Goal: Transaction & Acquisition: Book appointment/travel/reservation

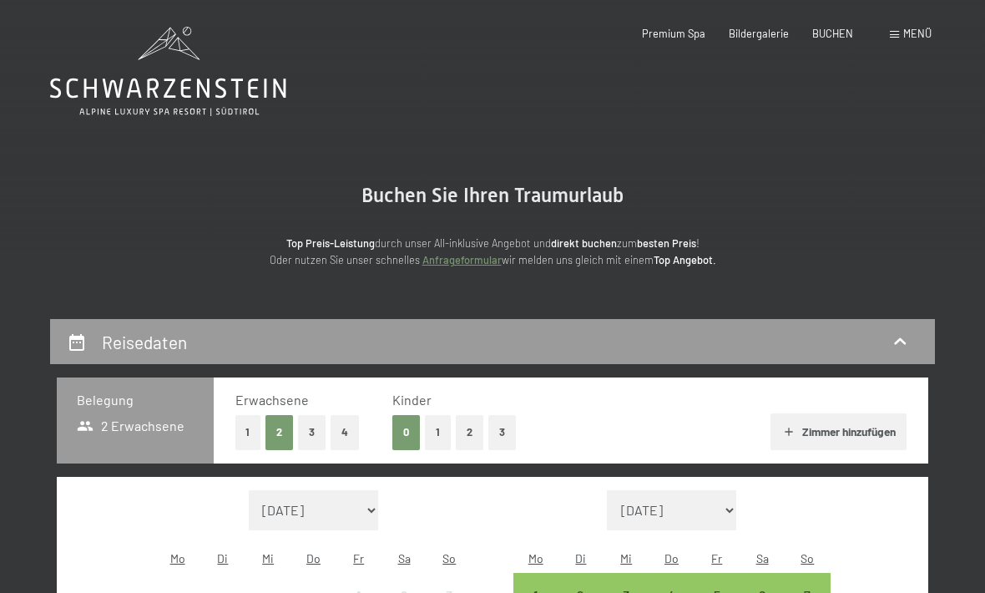
click at [906, 28] on span "Menü" at bounding box center [917, 33] width 28 height 13
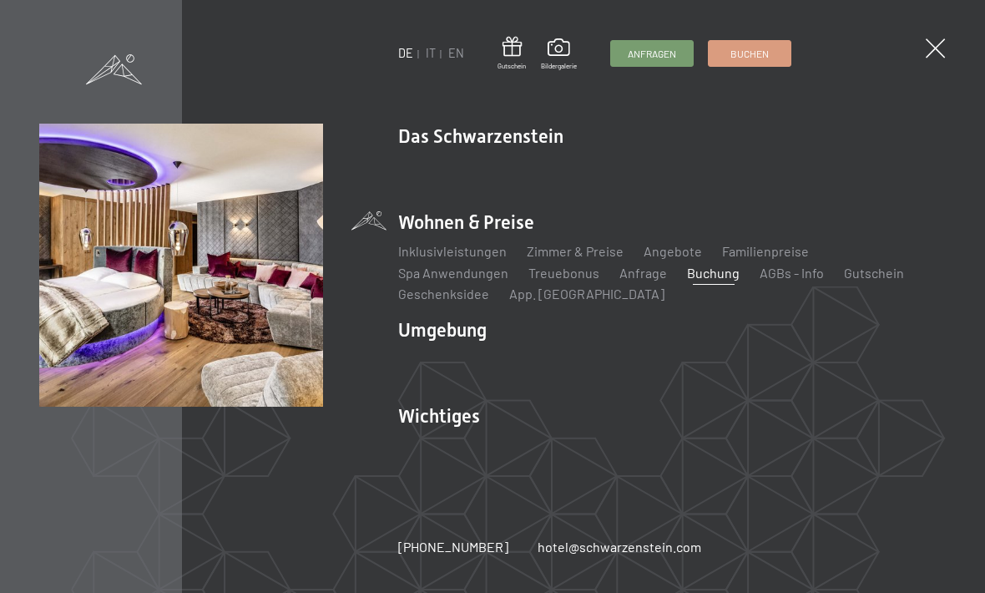
click at [669, 248] on link "Angebote" at bounding box center [673, 251] width 58 height 16
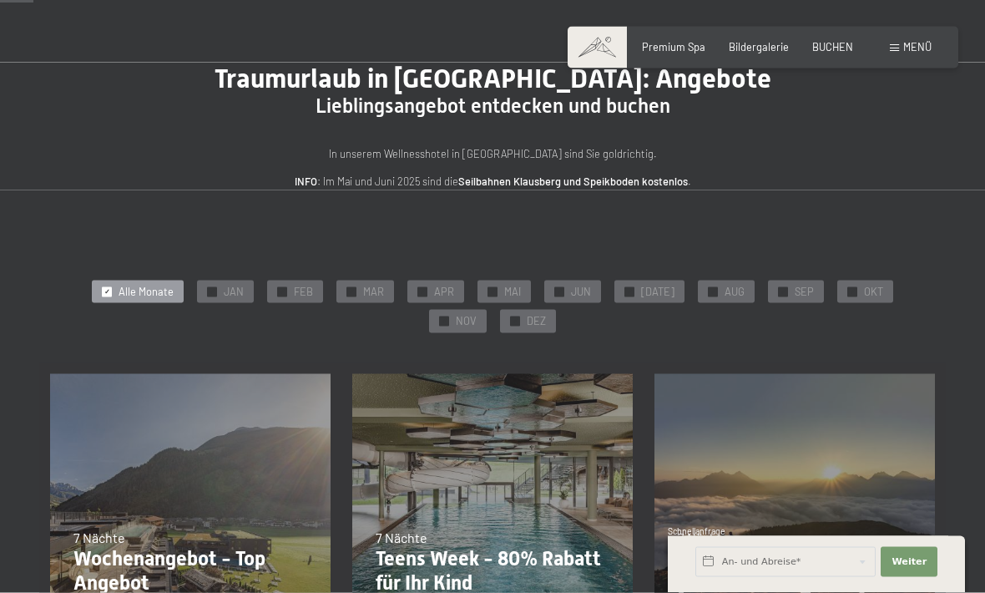
scroll to position [76, 0]
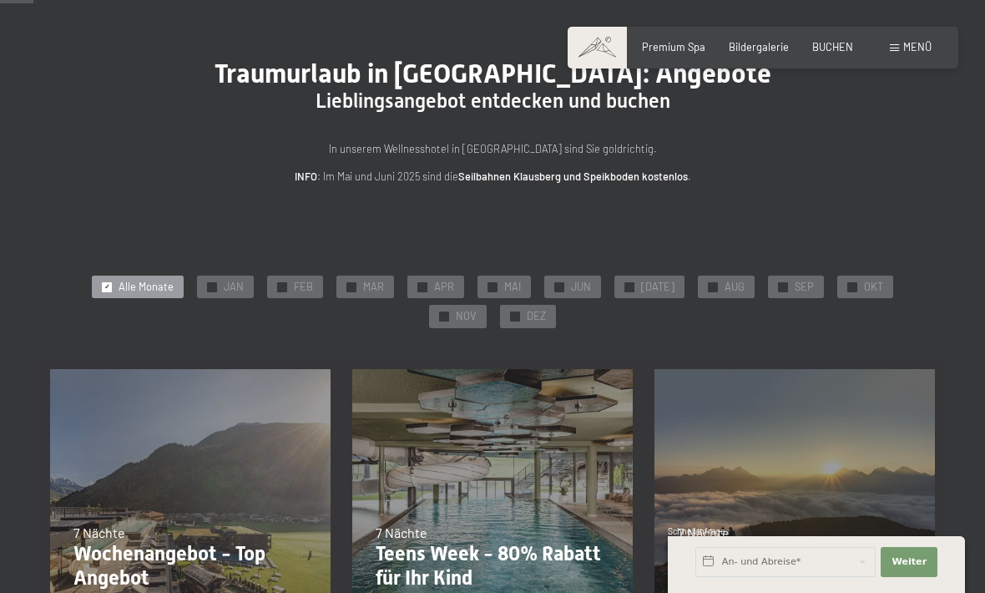
click at [843, 282] on div "✓ OKT" at bounding box center [866, 287] width 56 height 23
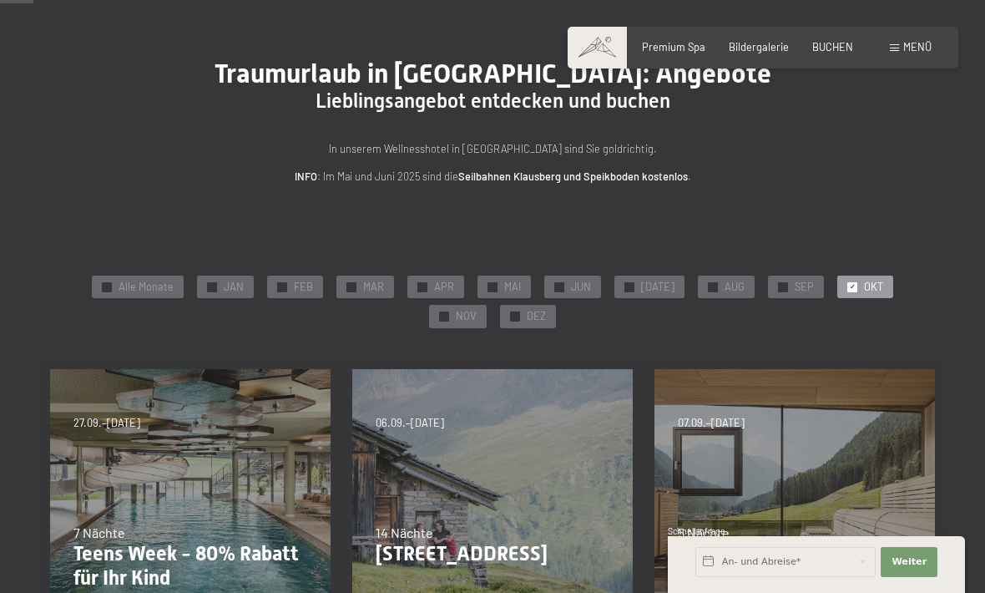
click at [864, 289] on span "OKT" at bounding box center [873, 287] width 19 height 15
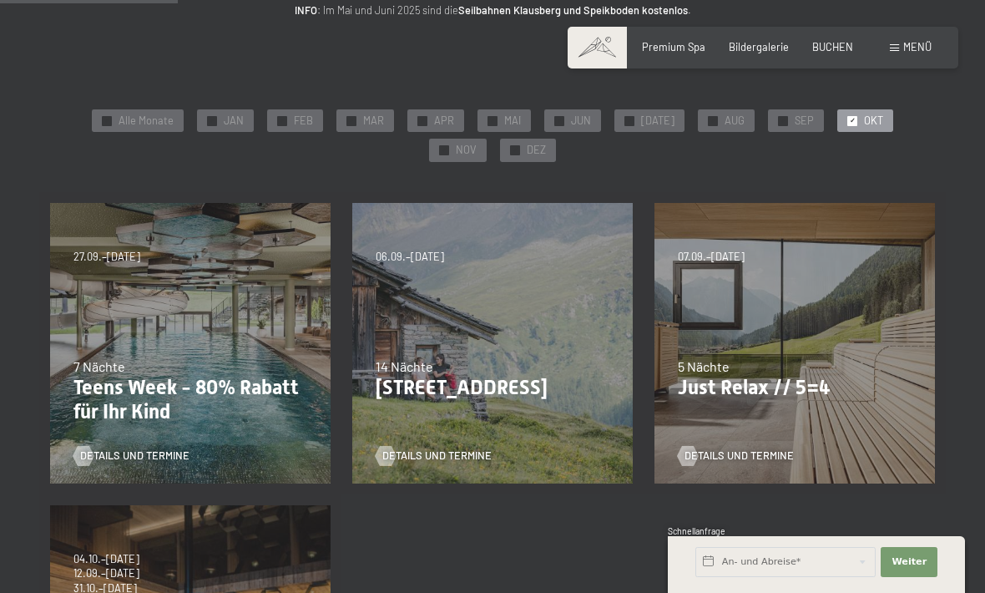
scroll to position [241, 0]
click at [838, 115] on div "✓ OKT" at bounding box center [866, 121] width 56 height 23
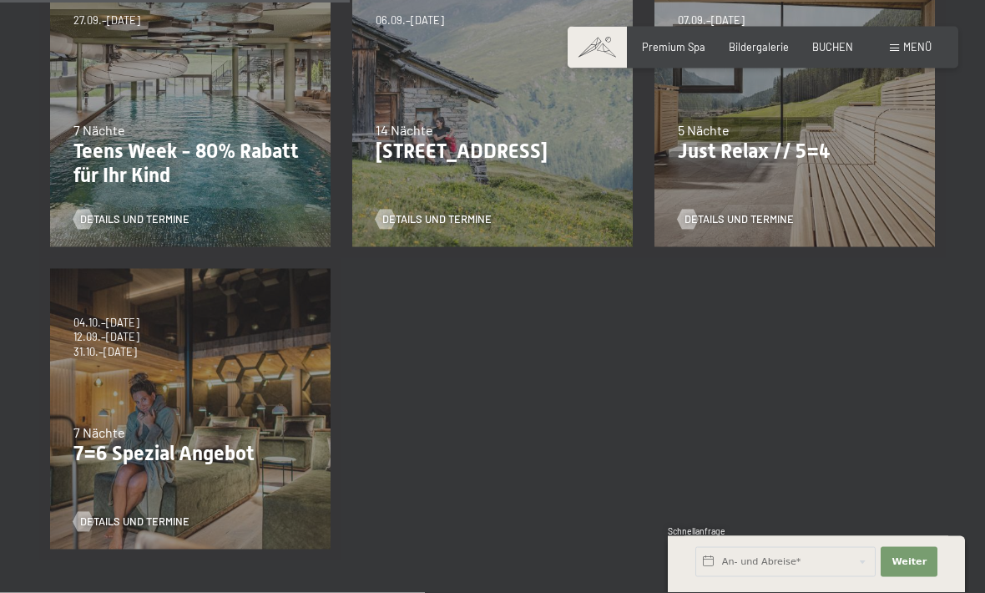
scroll to position [479, 0]
click at [134, 514] on span "Details und Termine" at bounding box center [134, 521] width 109 height 15
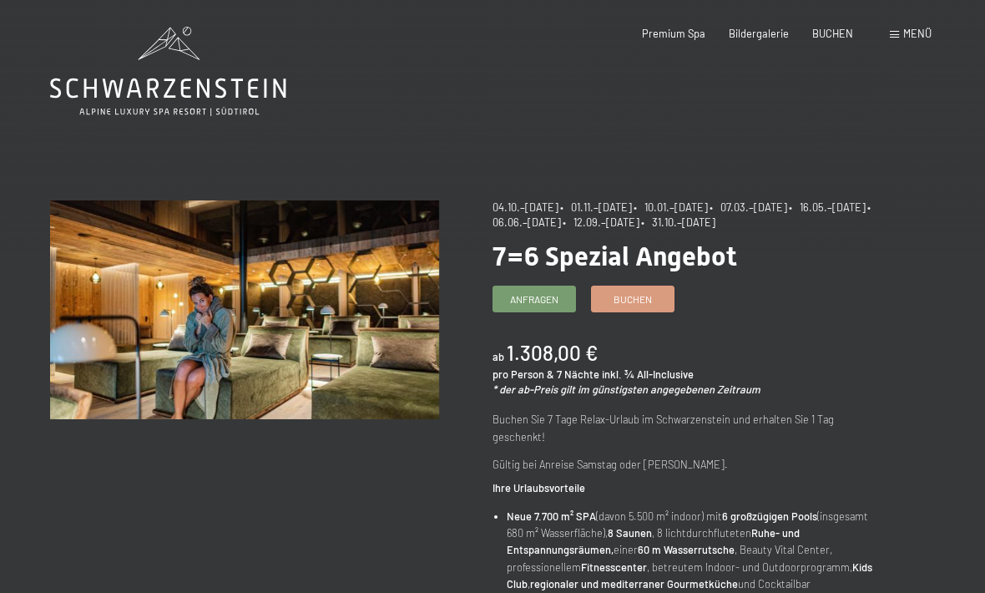
click at [636, 298] on span "Buchen" at bounding box center [633, 299] width 38 height 14
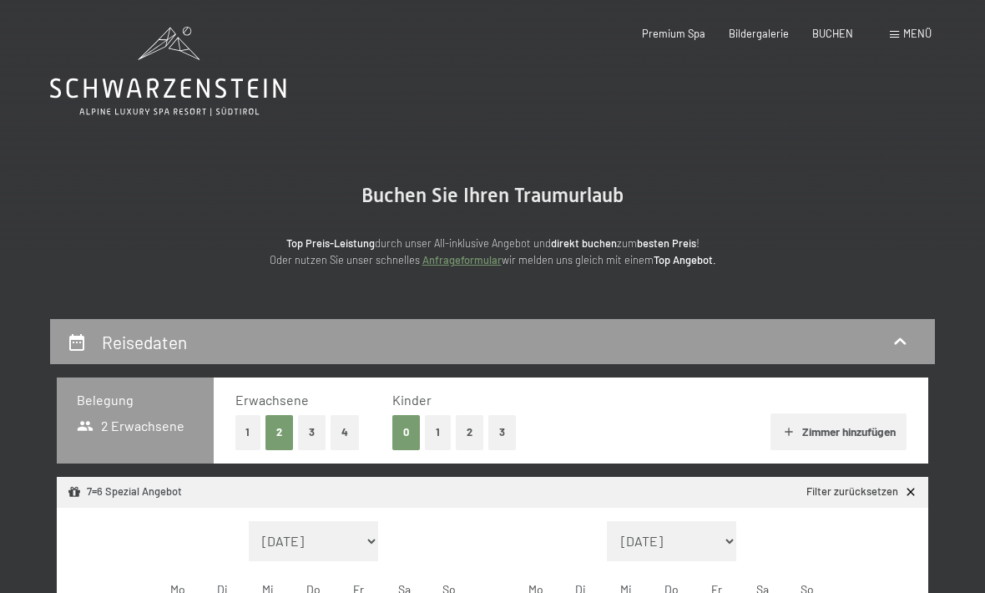
select select "[DATE]"
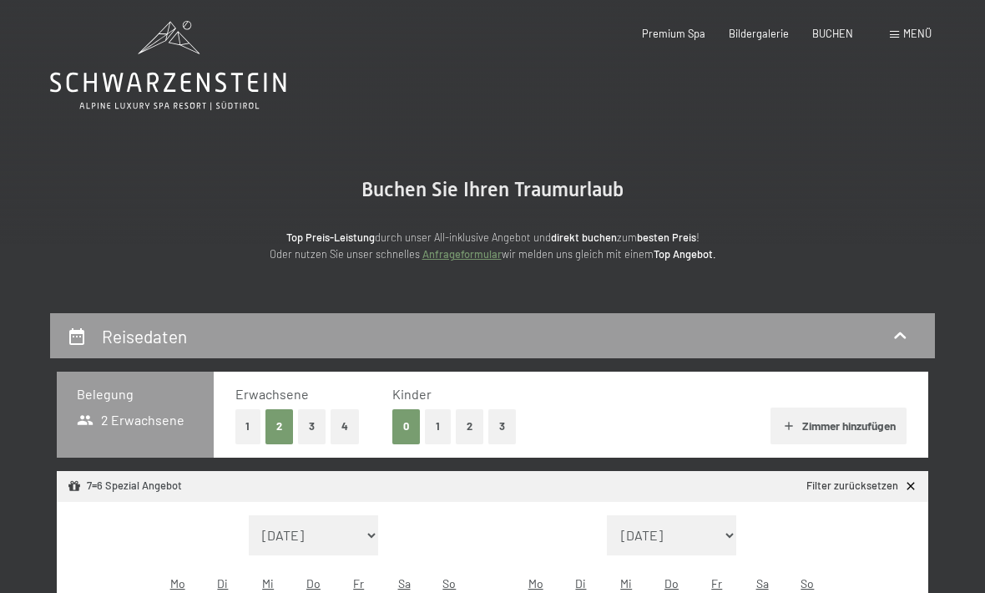
select select "[DATE]"
select select "2025-11-01"
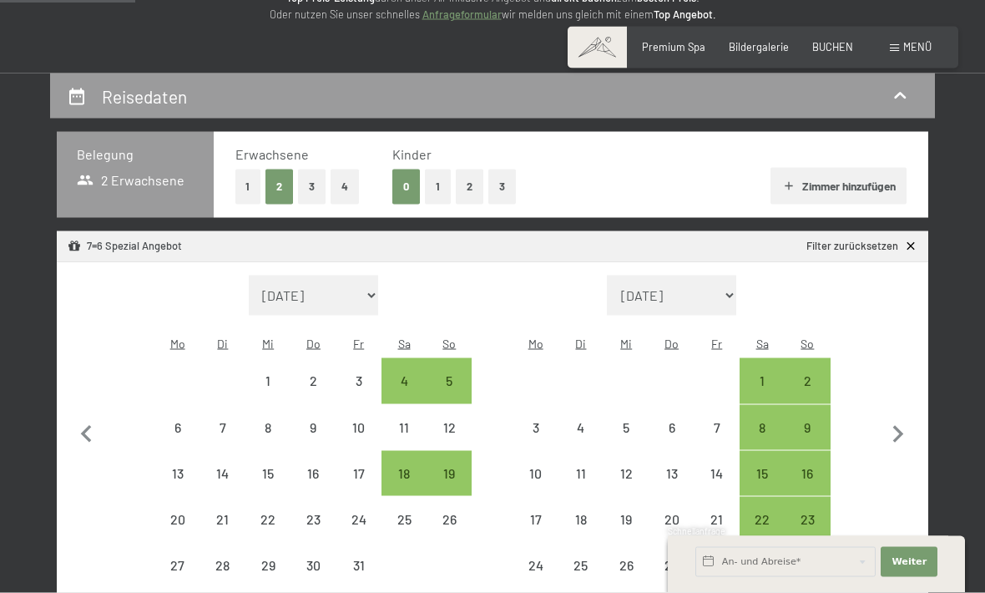
scroll to position [247, 0]
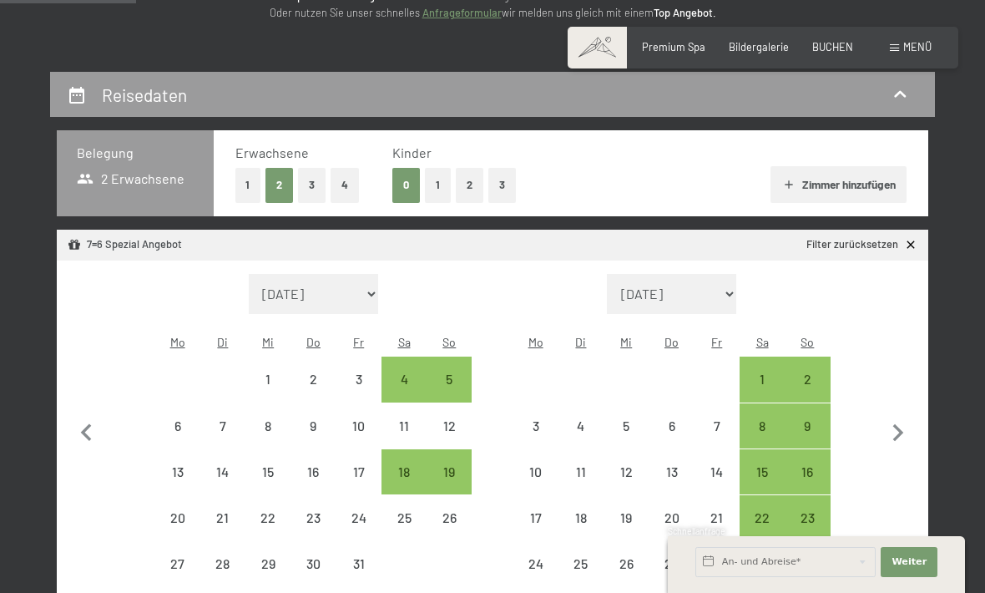
click at [449, 372] on div "5" at bounding box center [449, 393] width 42 height 42
select select "2025-10-01"
select select "2025-11-01"
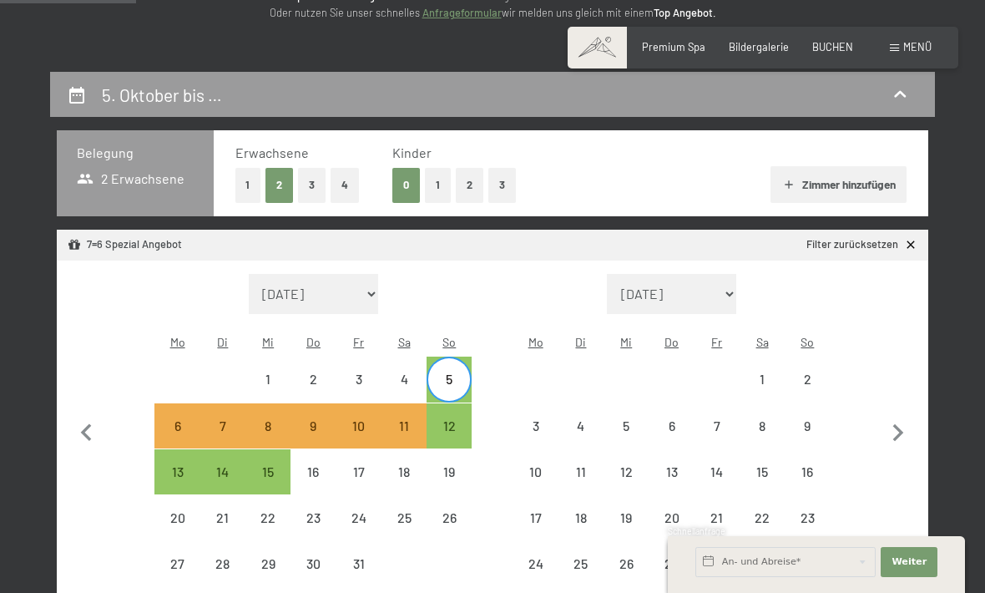
click at [452, 419] on div "12" at bounding box center [449, 440] width 42 height 42
select select "2025-10-01"
select select "2025-11-01"
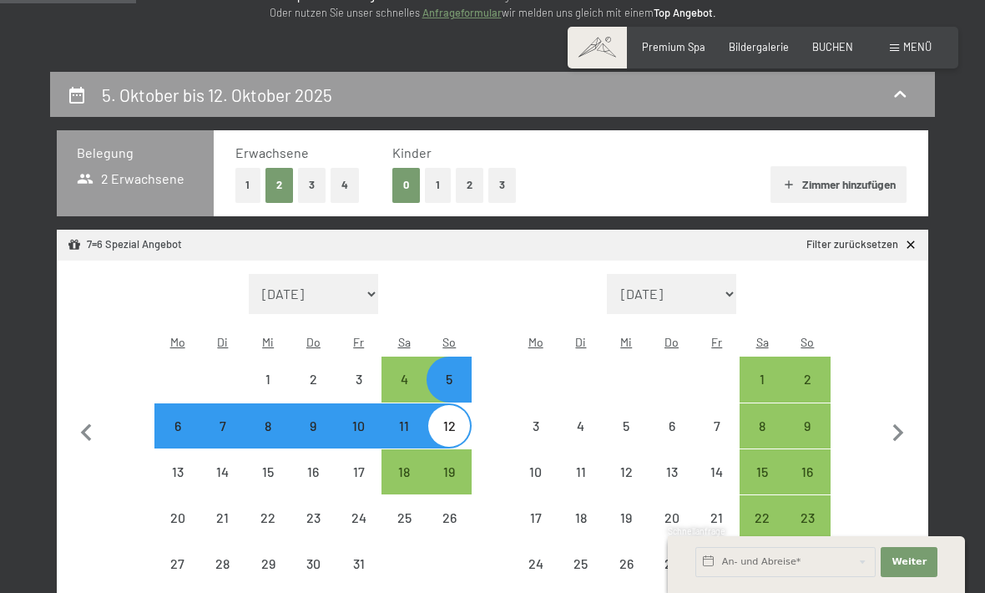
select select "2025-10-01"
select select "2025-11-01"
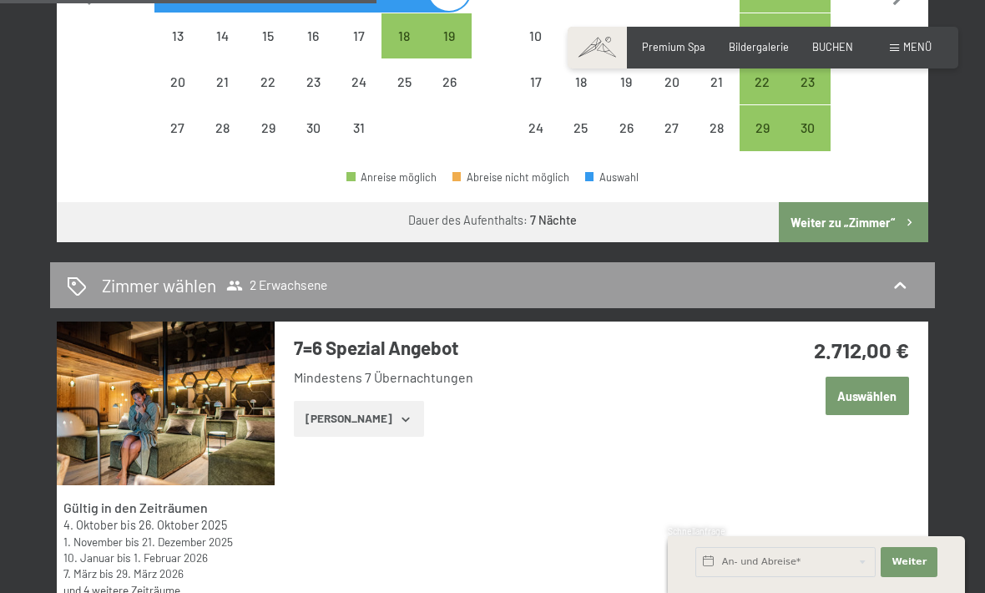
scroll to position [682, 0]
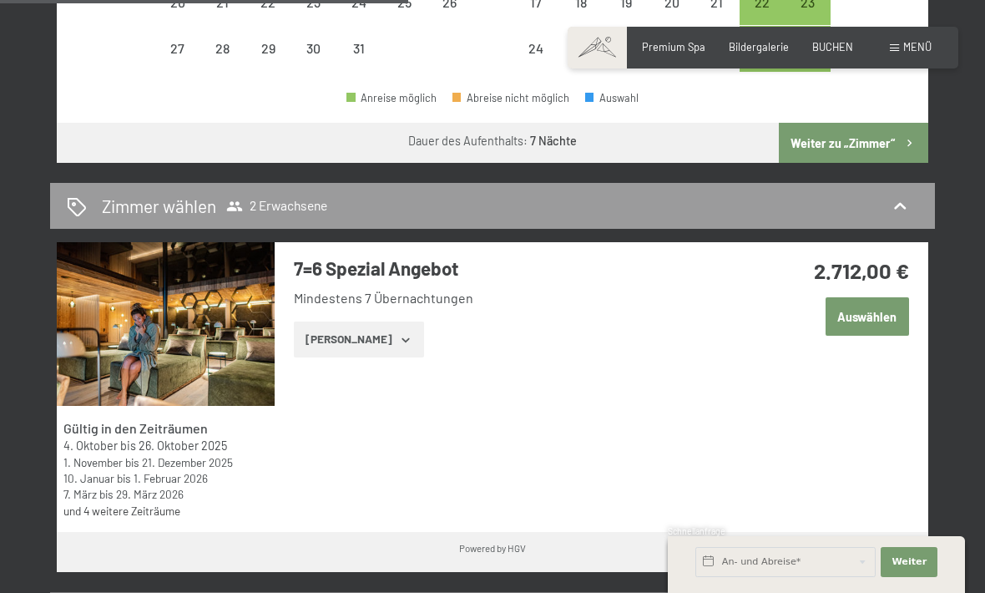
click at [878, 300] on button "Auswählen" at bounding box center [868, 316] width 84 height 38
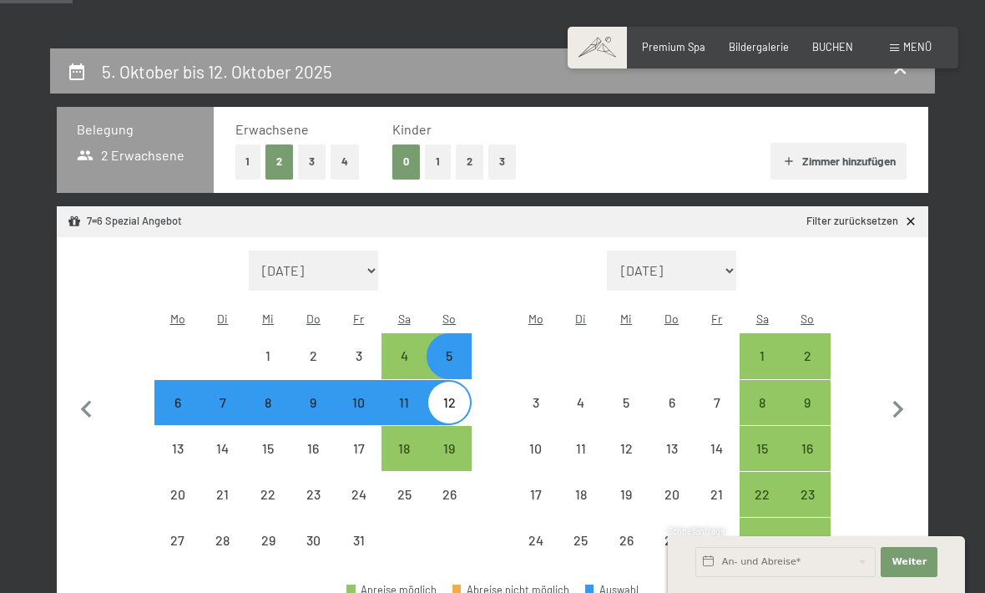
scroll to position [263, 0]
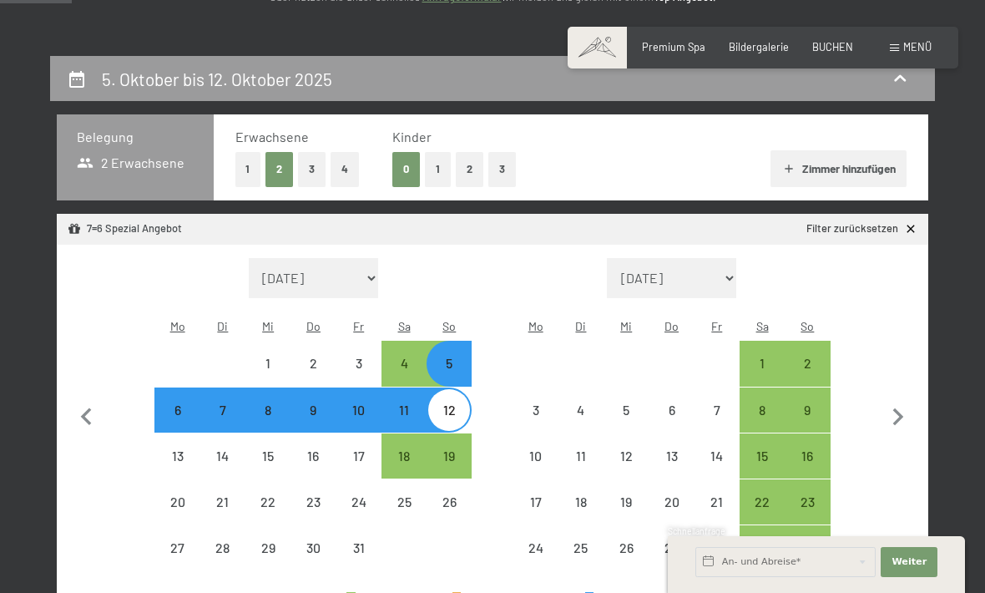
click at [246, 164] on button "1" at bounding box center [248, 169] width 26 height 34
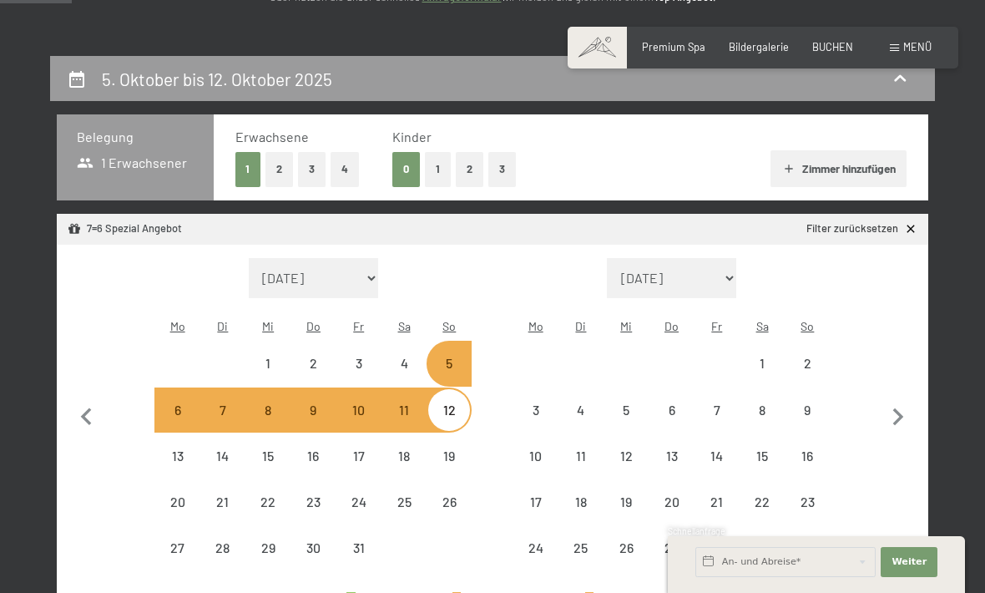
select select "2025-10-01"
select select "2025-11-01"
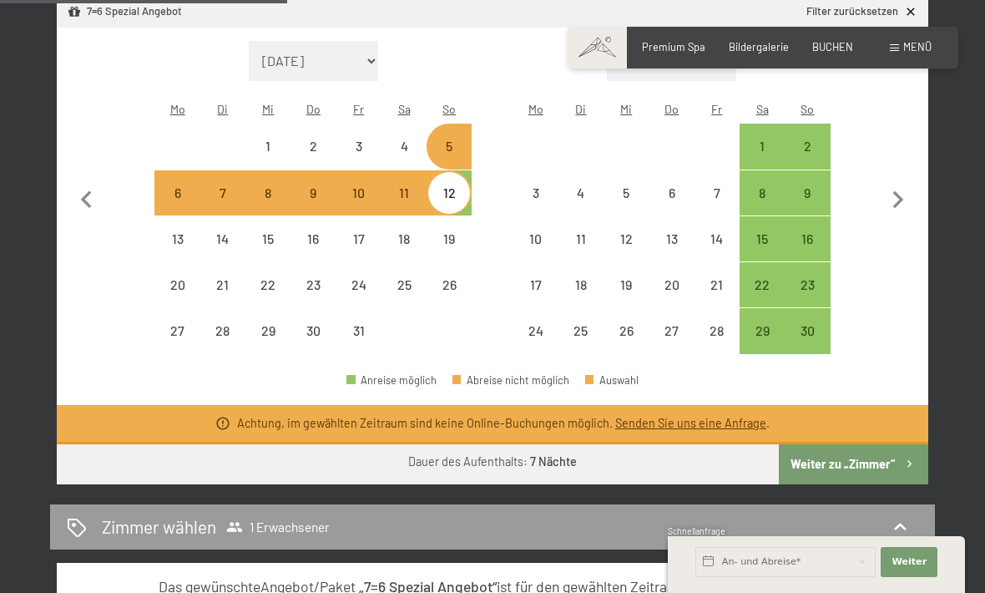
click at [861, 444] on button "Weiter zu „Zimmer“" at bounding box center [853, 464] width 149 height 40
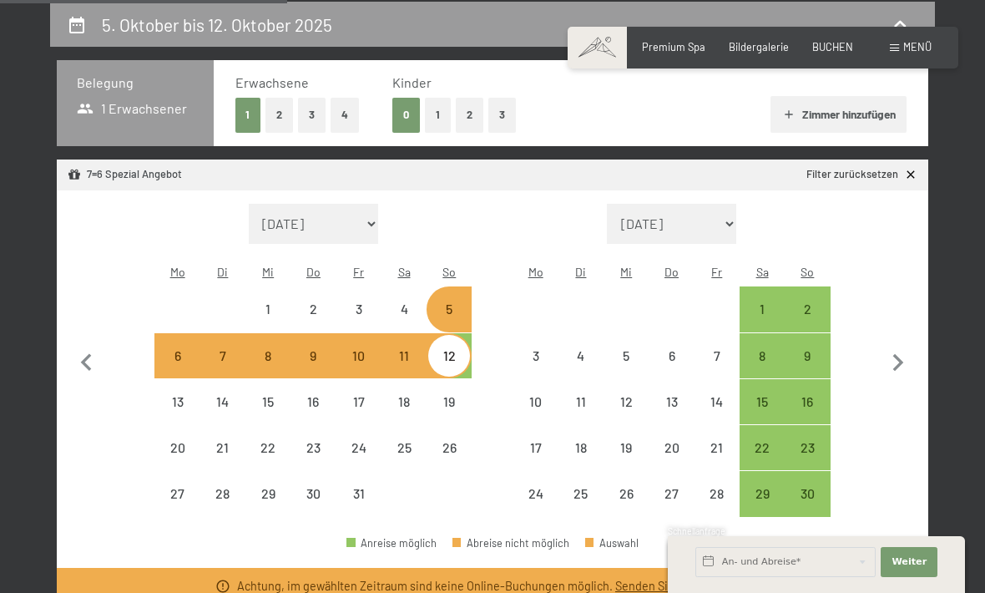
select select "2025-10-01"
select select "2025-11-01"
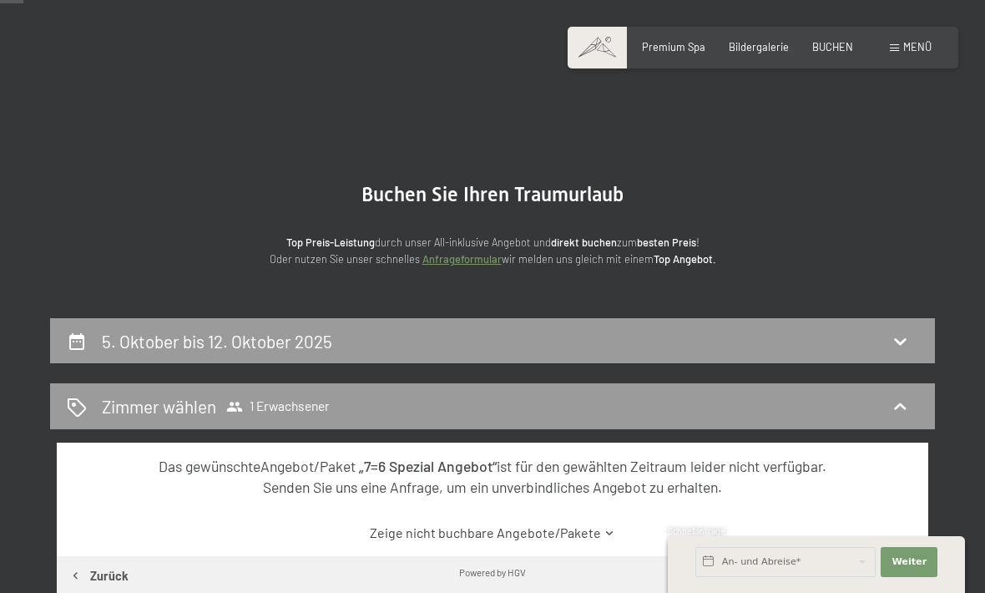
scroll to position [0, 0]
